Goal: Task Accomplishment & Management: Manage account settings

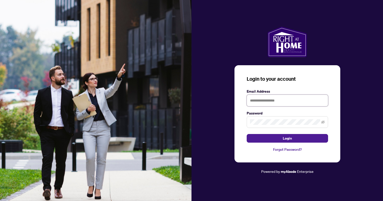
type input "**********"
click at [287, 139] on button "Login" at bounding box center [287, 138] width 81 height 9
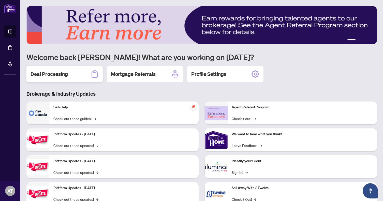
click at [50, 78] on div "Deal Processing" at bounding box center [64, 74] width 76 height 16
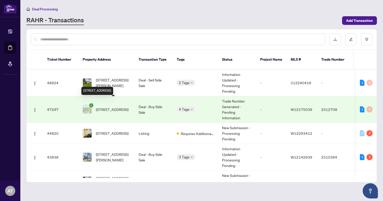
click at [115, 107] on span "[STREET_ADDRESS]" at bounding box center [112, 110] width 33 height 6
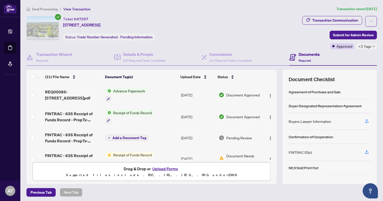
click at [373, 49] on div "+3 Tags" at bounding box center [366, 46] width 21 height 6
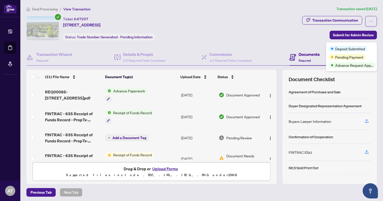
click at [188, 44] on div "Ticket #: 47297 [STREET_ADDRESS] Status: Trade Number Generated - Pending Infor…" at bounding box center [163, 32] width 276 height 33
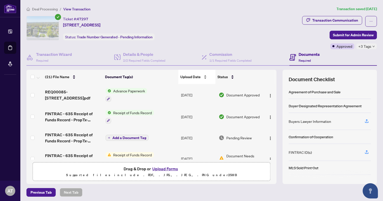
click at [199, 77] on span "Upload Date" at bounding box center [190, 77] width 20 height 6
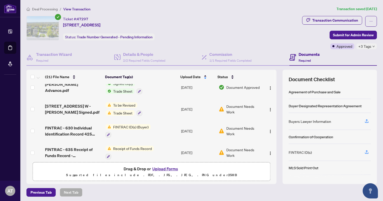
scroll to position [128, 0]
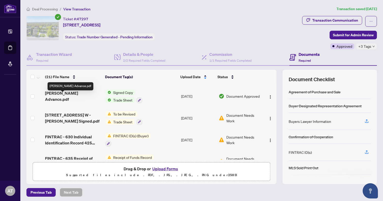
click at [72, 96] on span "[PERSON_NAME] Advance.pdf" at bounding box center [73, 96] width 56 height 12
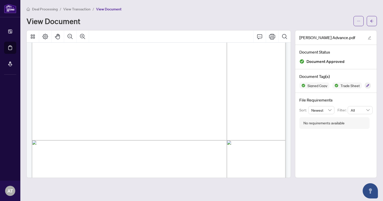
scroll to position [102, 0]
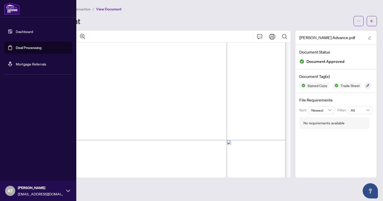
click at [13, 11] on img at bounding box center [12, 9] width 16 height 12
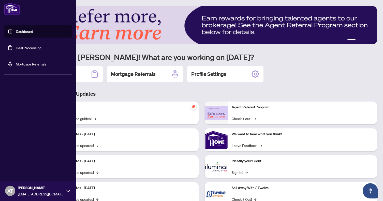
click at [28, 34] on link "Dashboard" at bounding box center [24, 31] width 17 height 5
